Goal: Task Accomplishment & Management: Complete application form

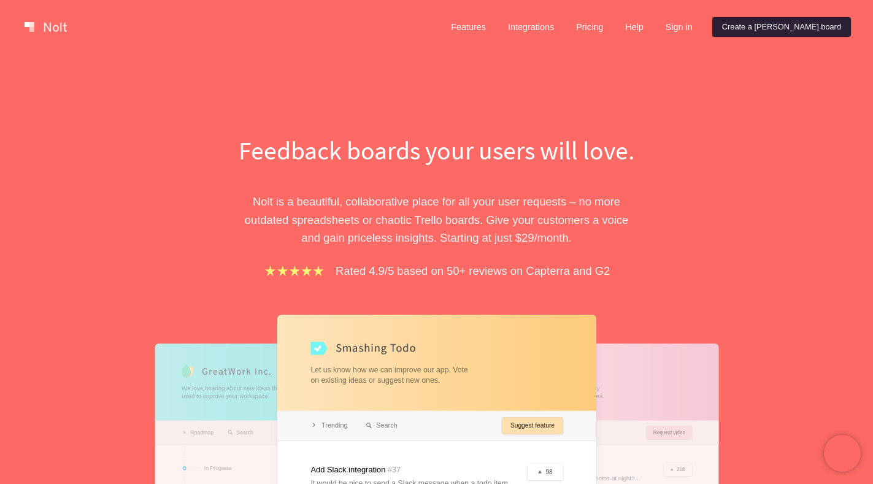
click at [803, 28] on link "Create a [PERSON_NAME] board" at bounding box center [781, 27] width 139 height 20
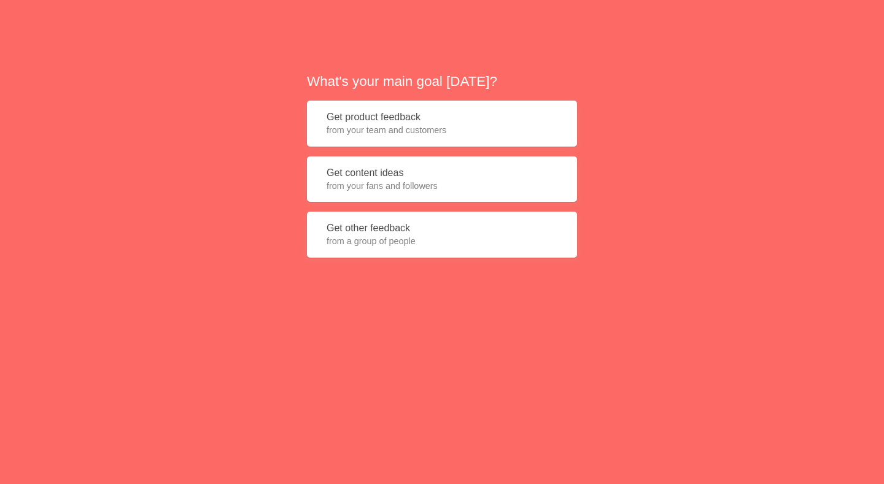
click at [393, 119] on button "Get product feedback from your team and customers" at bounding box center [442, 124] width 270 height 46
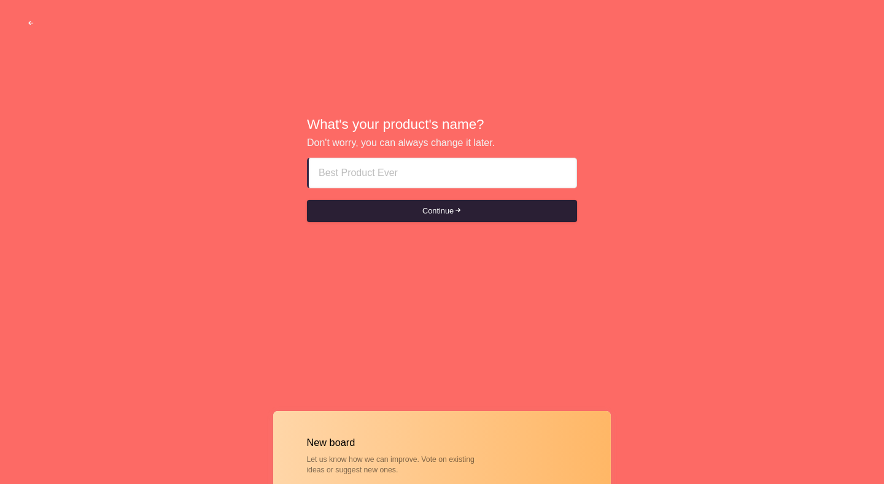
paste input "fujairah call girls Enjoyyyy____+971Ƽ6ƼƼO163"
type input "fujairah call girls Enjoyyyy____+971Ƽ6ƼƼO163"
click at [422, 219] on button "Continue" at bounding box center [442, 211] width 270 height 22
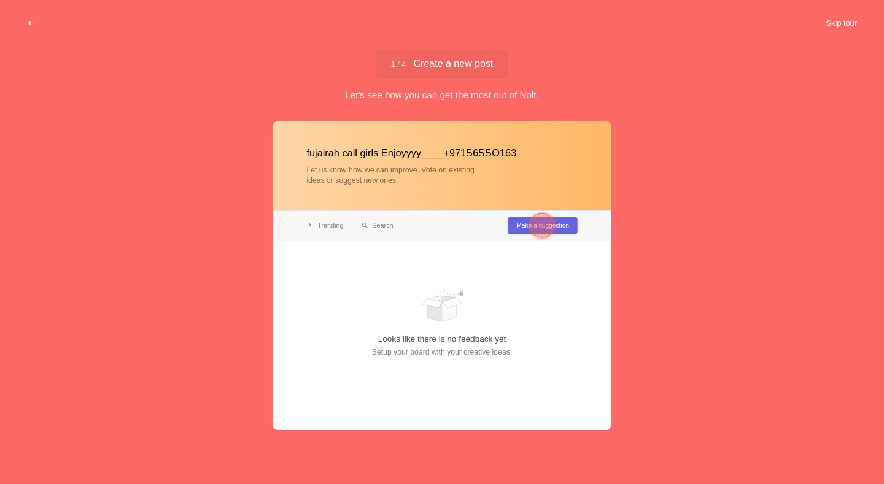
click at [847, 25] on button "Skip tour" at bounding box center [841, 23] width 61 height 22
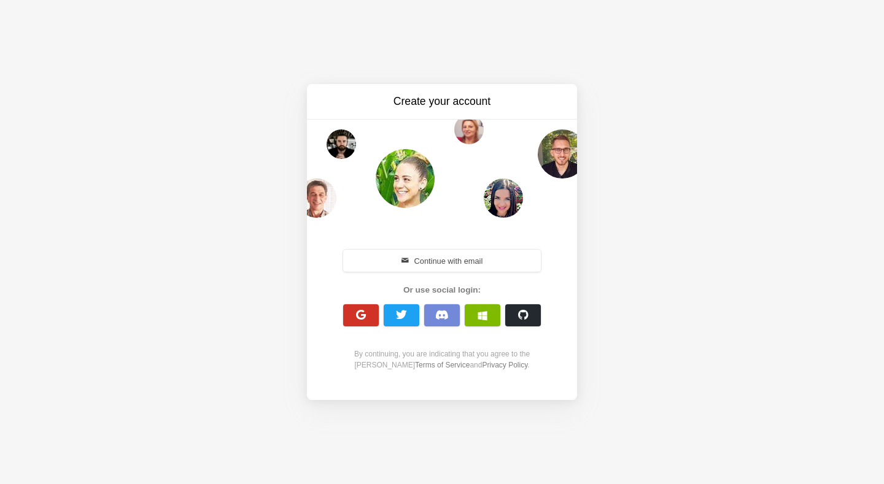
click at [358, 323] on button "button" at bounding box center [361, 315] width 36 height 22
